Goal: Task Accomplishment & Management: Manage account settings

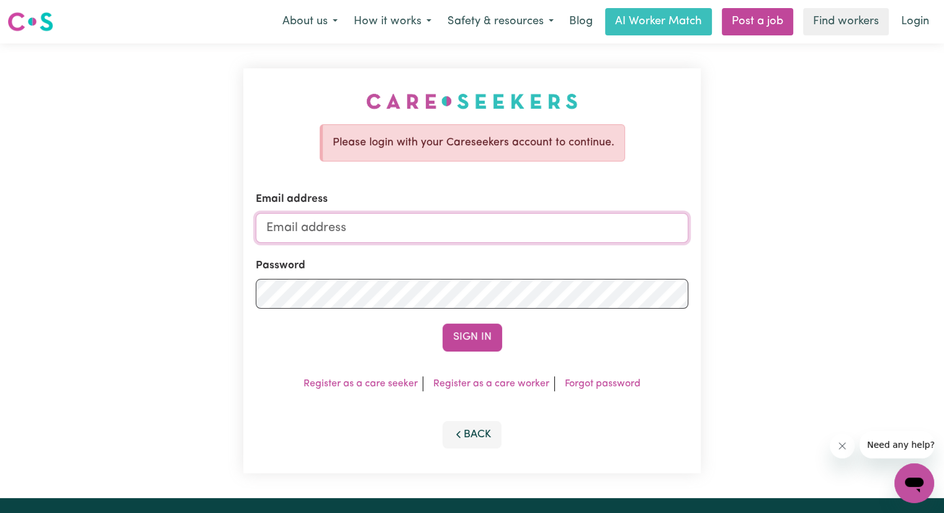
click at [287, 233] on input "Email address" at bounding box center [472, 228] width 433 height 30
type input "[EMAIL_ADDRESS][DOMAIN_NAME]"
click at [443, 323] on button "Sign In" at bounding box center [473, 336] width 60 height 27
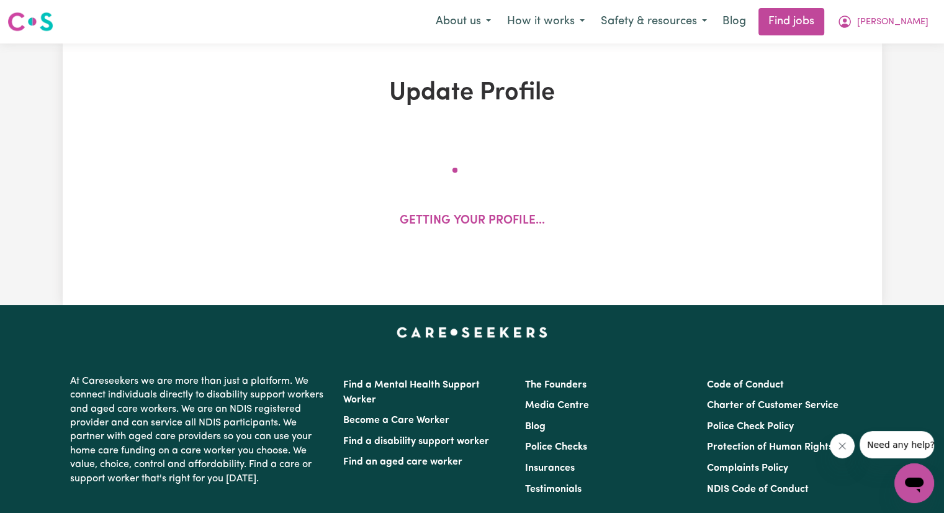
select select "[DEMOGRAPHIC_DATA]"
select select "Student Visa"
select select "Studying a healthcare related degree or qualification"
select select "37"
select select "43"
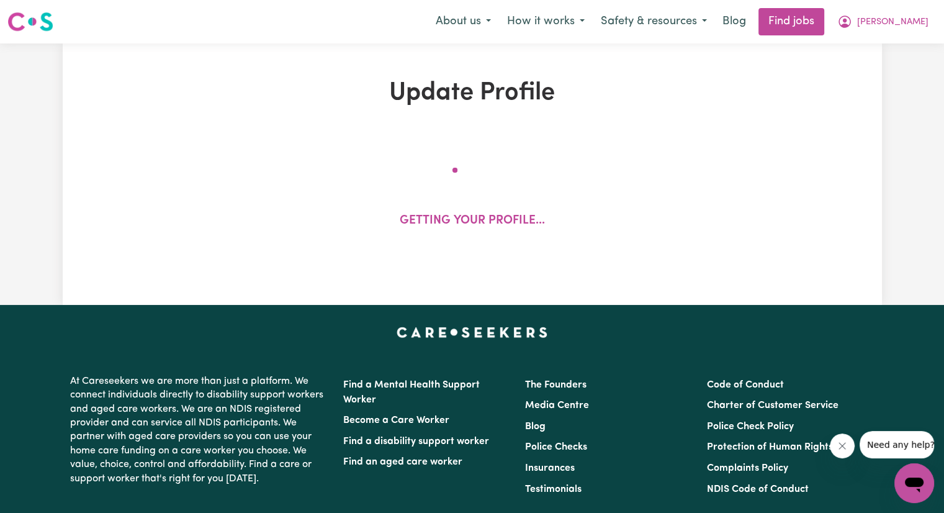
select select "43"
select select "46"
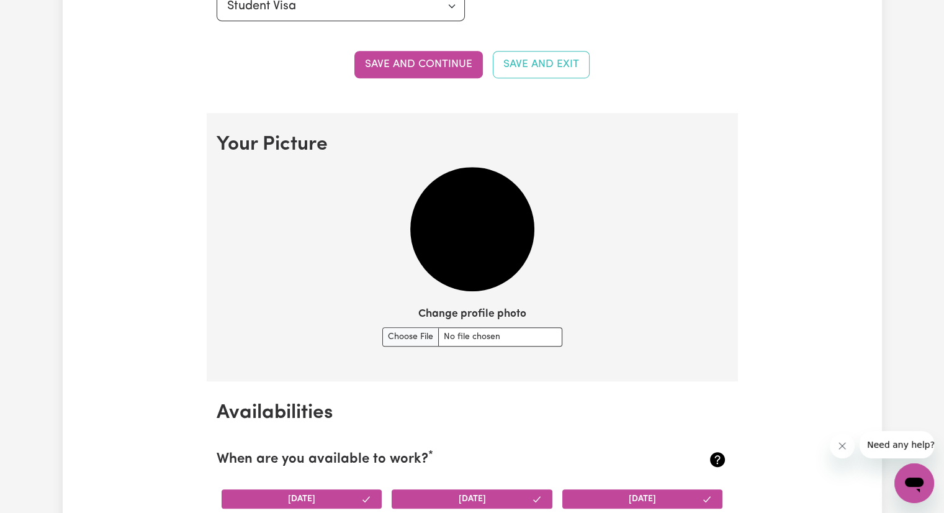
scroll to position [787, 0]
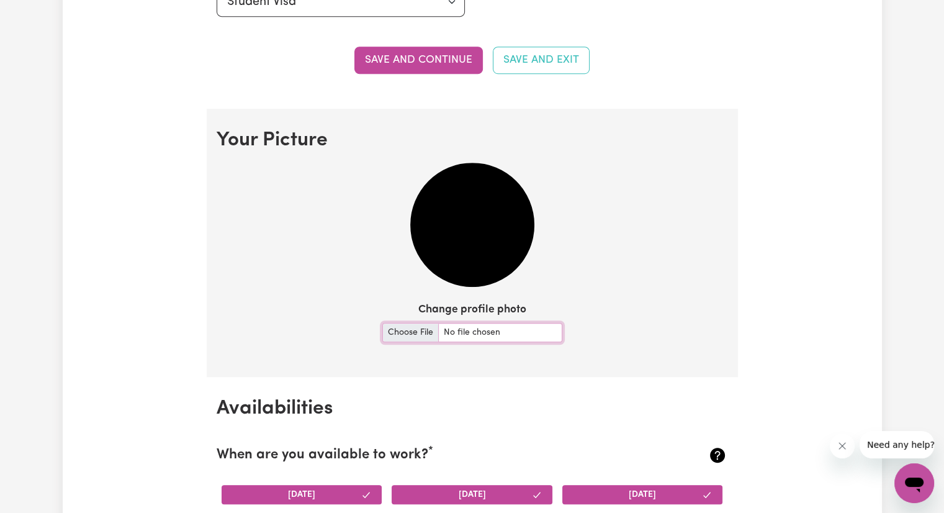
click at [446, 330] on input "Change profile photo" at bounding box center [472, 332] width 180 height 19
type input "C:\fakepath\sup.profile.jpg"
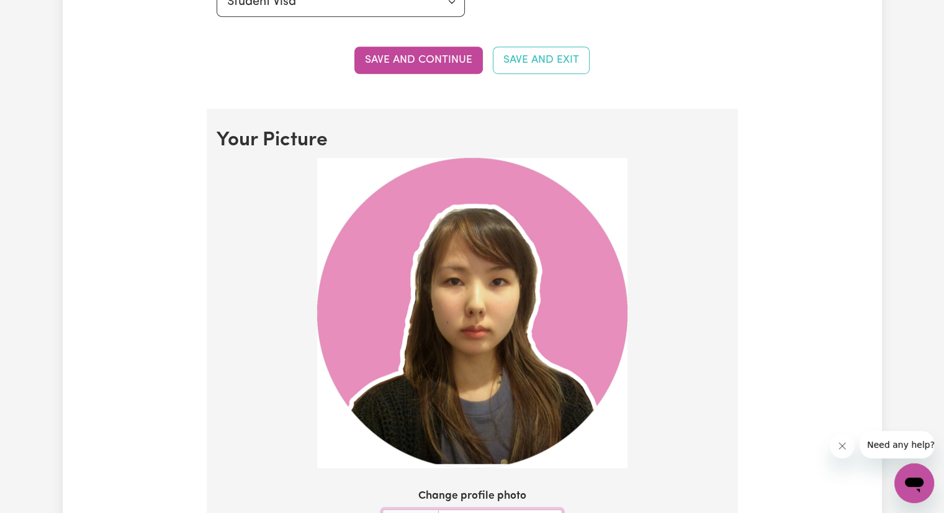
click at [505, 275] on img at bounding box center [472, 313] width 310 height 310
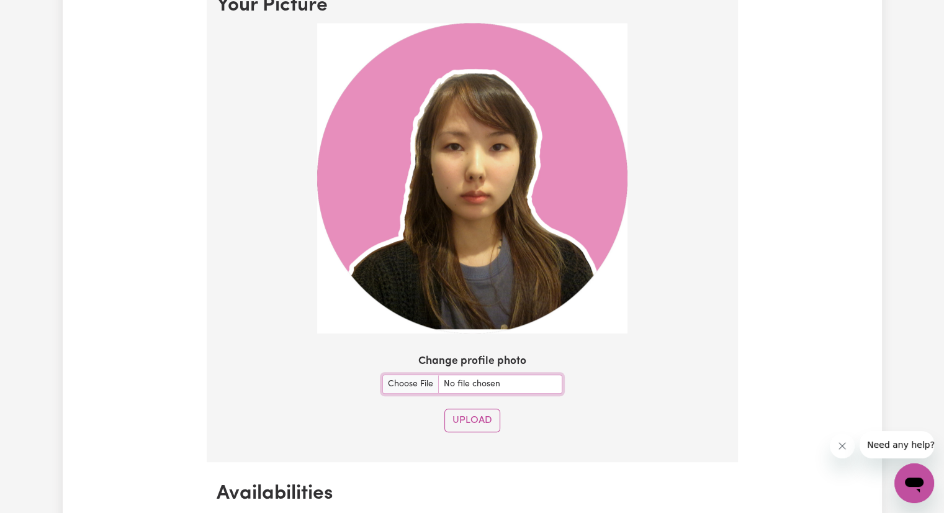
scroll to position [934, 0]
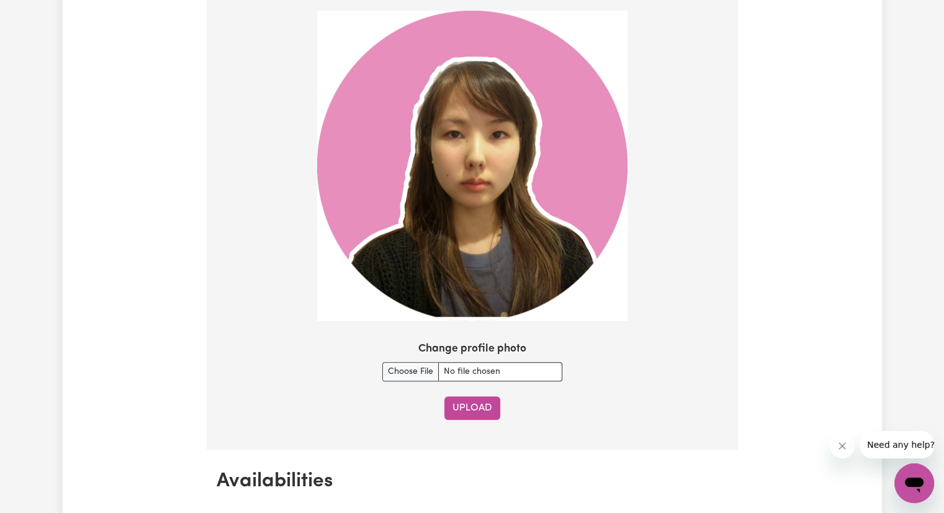
click at [480, 405] on button "Upload" at bounding box center [472, 408] width 56 height 24
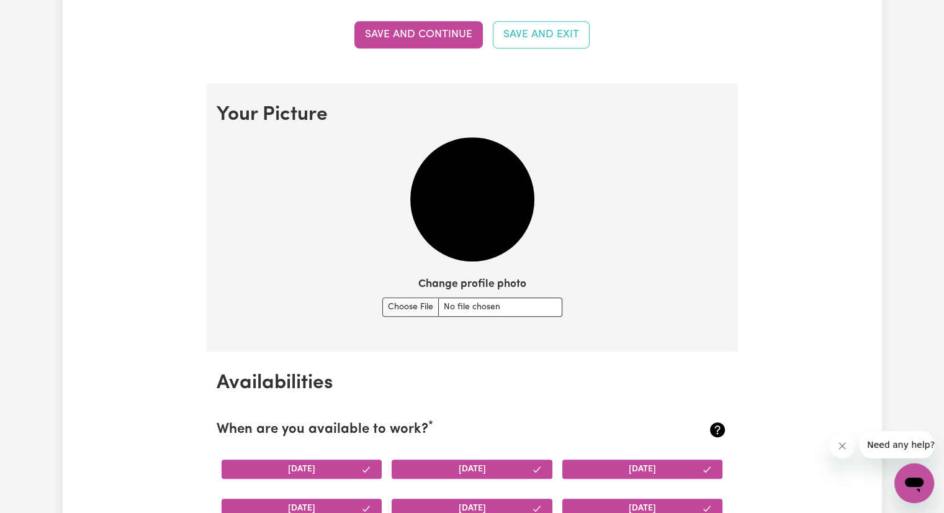
scroll to position [823, 0]
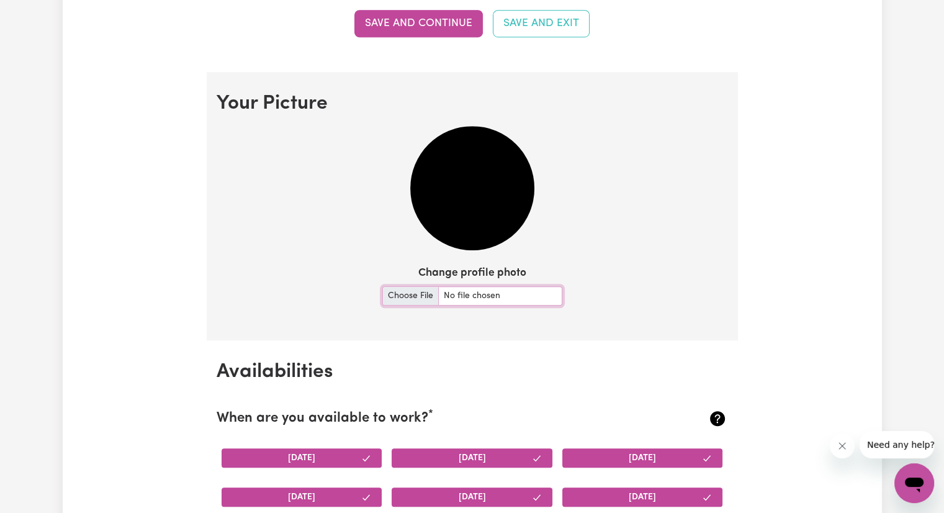
click at [489, 296] on input "Change profile photo" at bounding box center [472, 295] width 180 height 19
type input "C:\fakepath\profile.jpg"
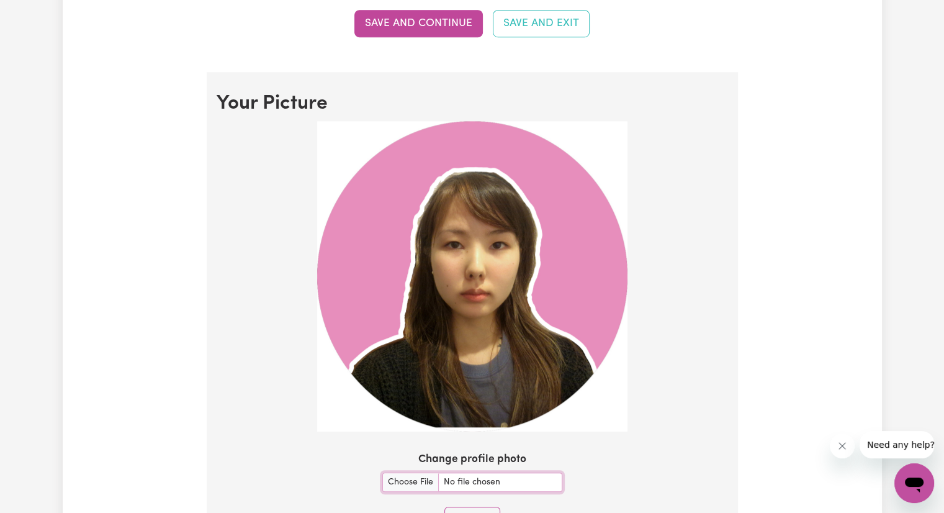
click at [500, 310] on img at bounding box center [472, 276] width 310 height 310
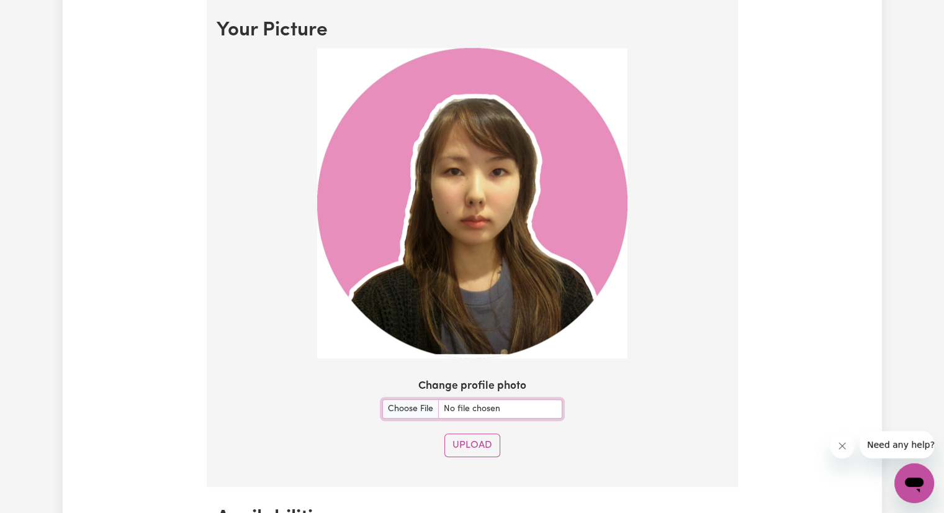
scroll to position [888, 0]
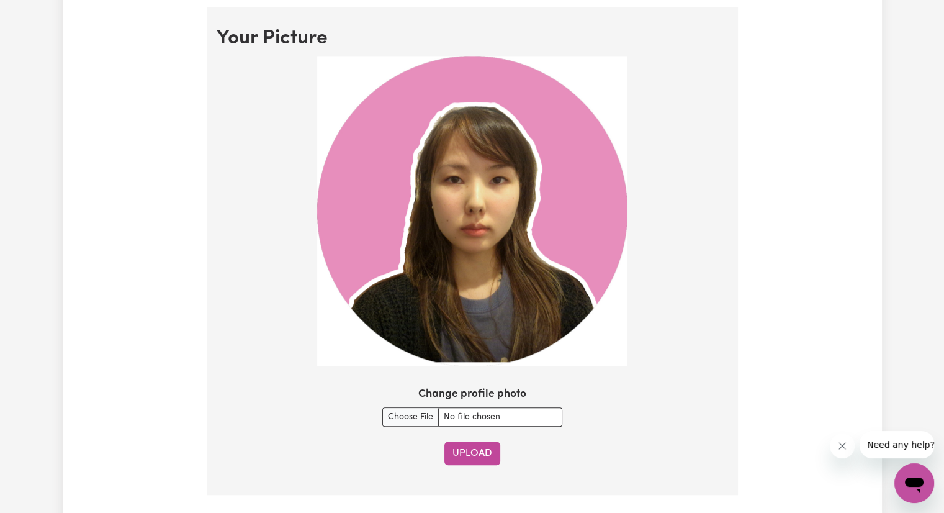
click at [454, 448] on button "Upload" at bounding box center [472, 453] width 56 height 24
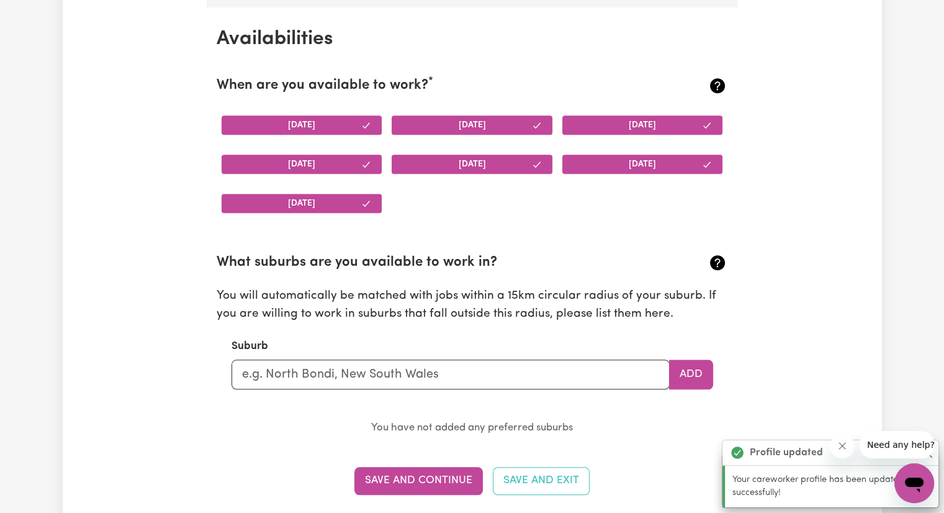
scroll to position [1162, 0]
